Goal: Find specific page/section: Find specific page/section

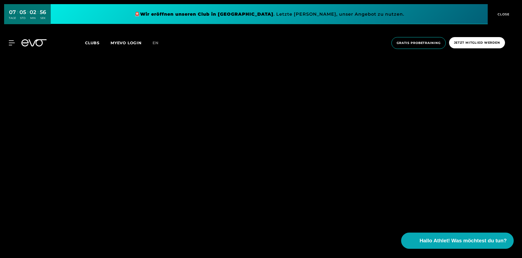
click at [435, 240] on span "Hallo Athlet! Was möchtest du tun?" at bounding box center [463, 241] width 87 height 8
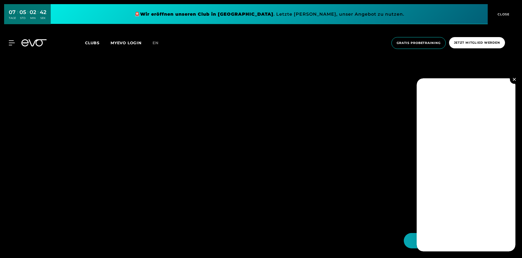
click at [92, 43] on span "Clubs" at bounding box center [92, 42] width 15 height 5
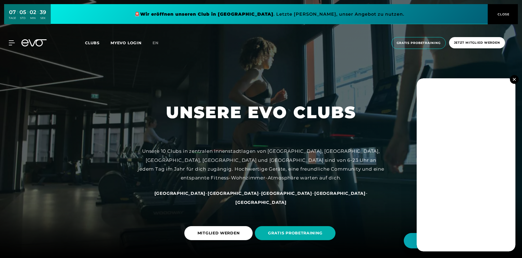
click at [223, 196] on span "[GEOGRAPHIC_DATA]" at bounding box center [233, 193] width 51 height 5
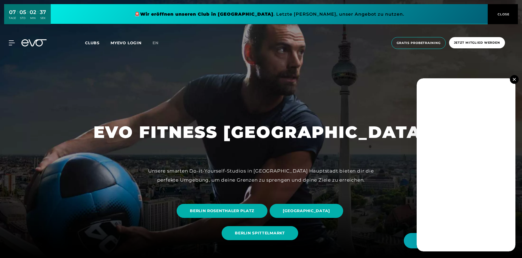
scroll to position [56, 0]
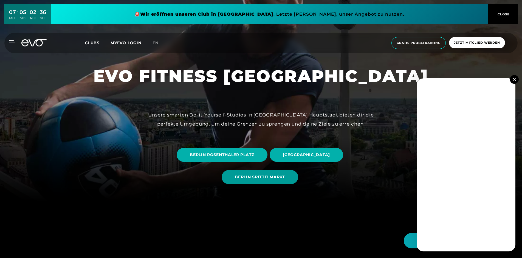
click at [247, 176] on span "BERLIN SPITTELMARKT" at bounding box center [260, 177] width 50 height 6
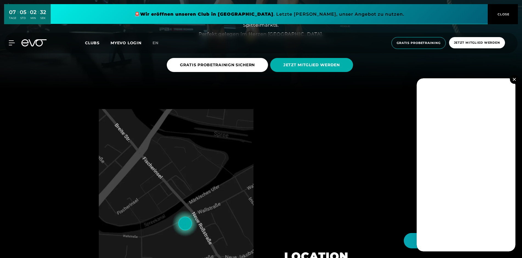
scroll to position [224, 0]
